Goal: Find specific page/section: Find specific page/section

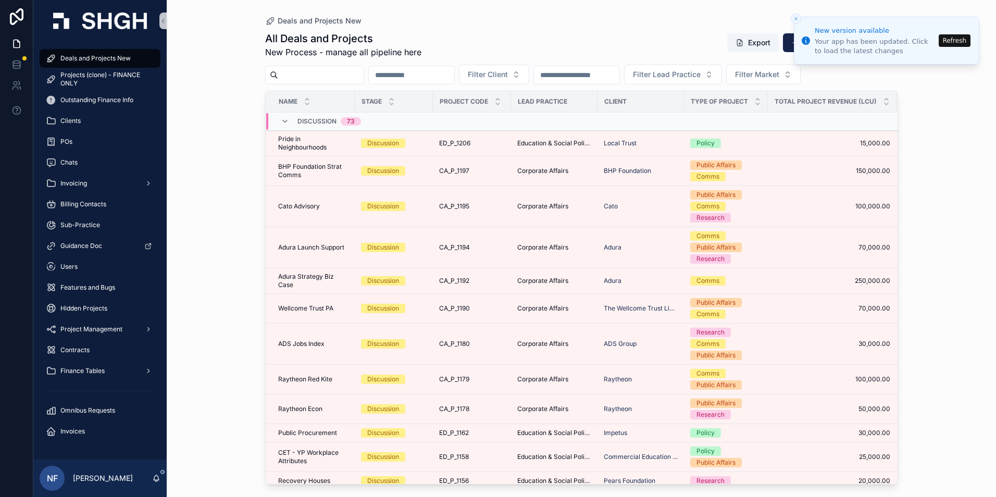
click at [956, 43] on button "Refresh" at bounding box center [954, 40] width 32 height 12
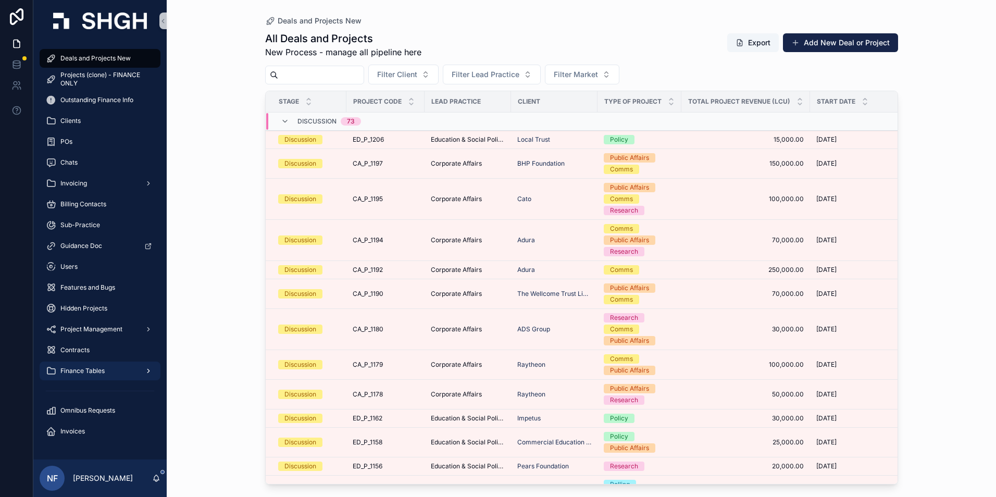
click at [73, 367] on span "Finance Tables" at bounding box center [82, 371] width 44 height 8
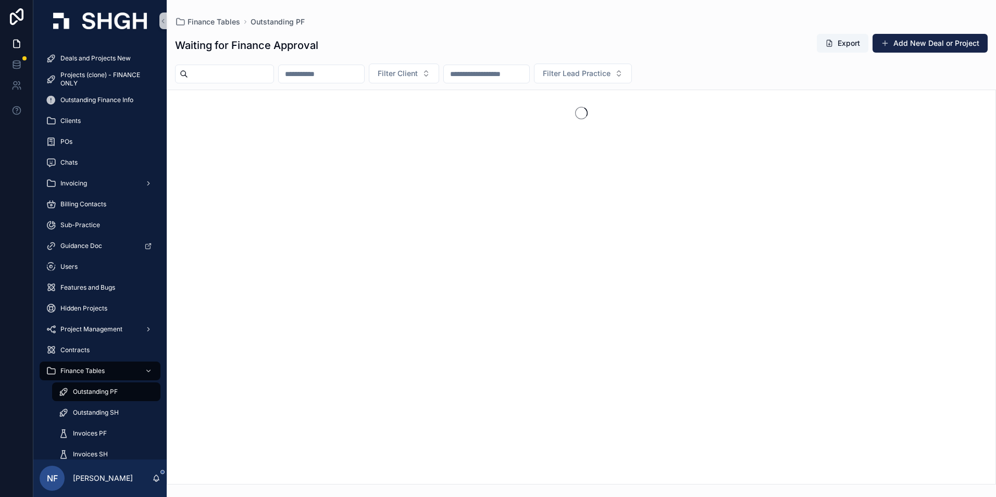
click at [111, 389] on span "Outstanding PF" at bounding box center [95, 391] width 45 height 8
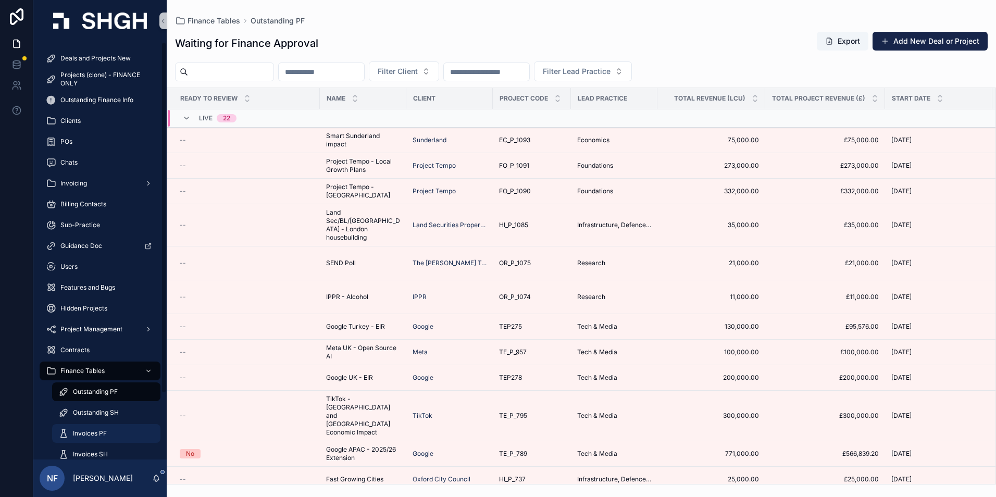
click at [95, 432] on span "Invoices PF" at bounding box center [90, 433] width 34 height 8
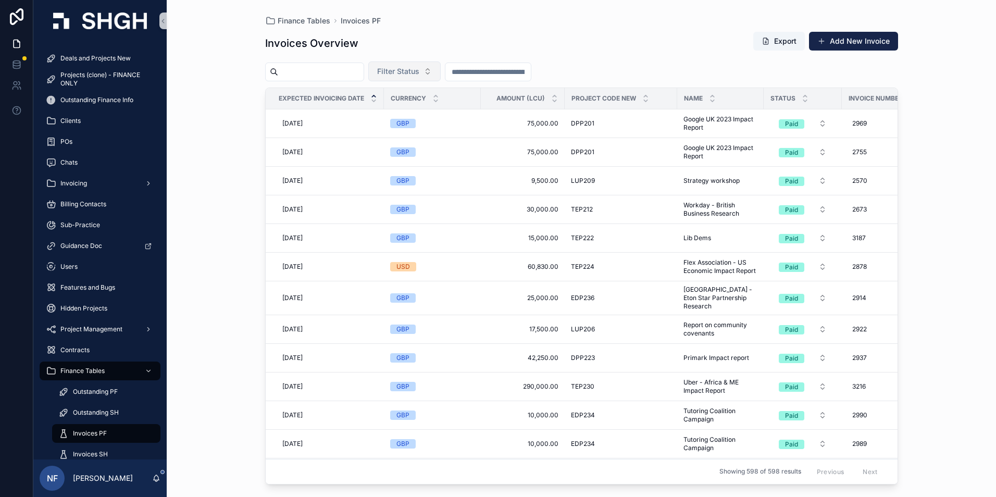
click at [409, 66] on span "Filter Status" at bounding box center [398, 71] width 42 height 10
click at [400, 114] on div "Waiting to Send" at bounding box center [430, 113] width 125 height 17
